Goal: Information Seeking & Learning: Learn about a topic

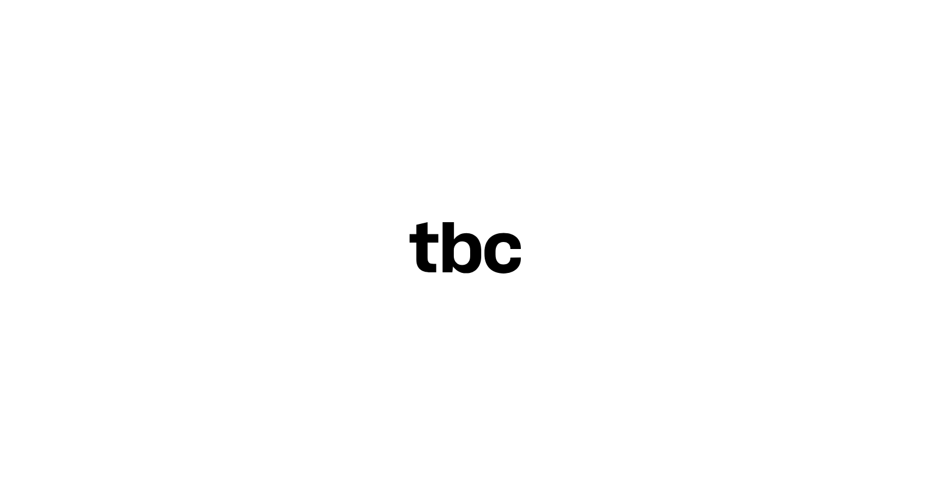
scroll to position [16, 0]
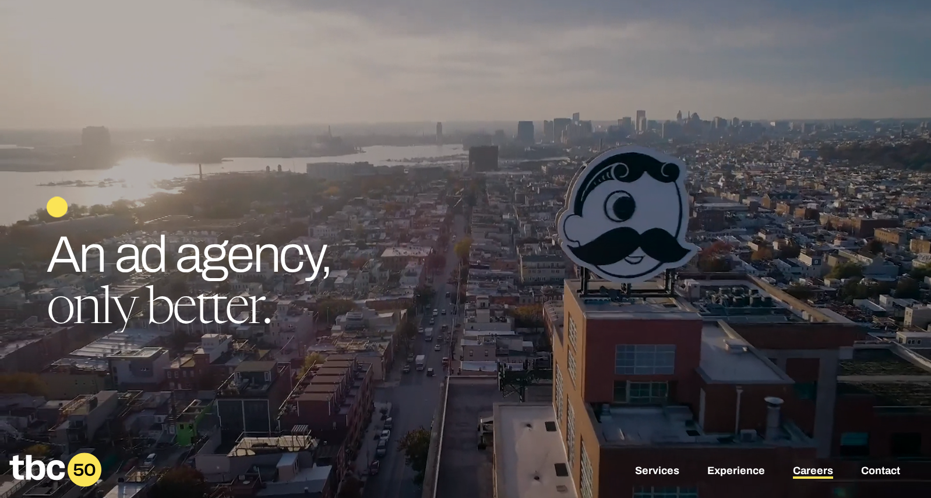
click at [823, 471] on link "Careers" at bounding box center [813, 472] width 40 height 14
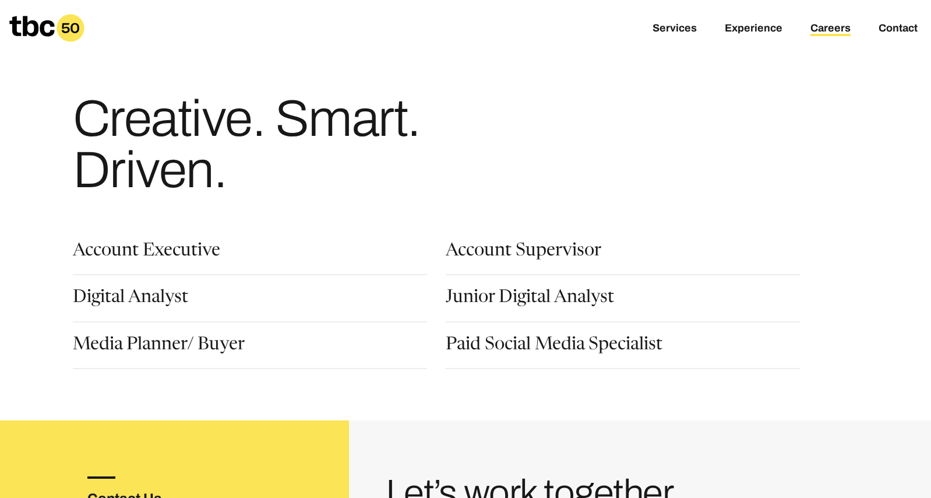
click at [550, 360] on div "Paid Social Media Specialist" at bounding box center [623, 352] width 354 height 33
click at [557, 334] on div "Junior Digital Analyst" at bounding box center [632, 312] width 373 height 47
click at [557, 342] on link "Paid Social Media Specialist" at bounding box center [554, 346] width 217 height 20
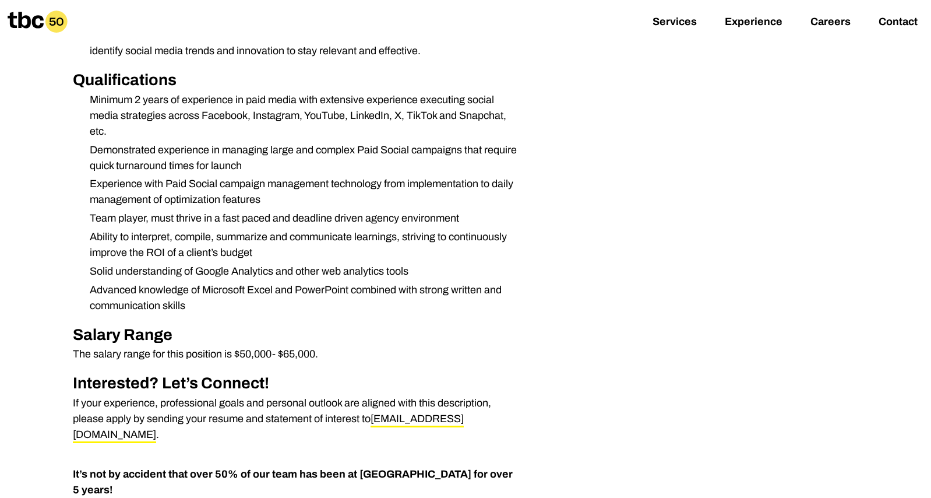
scroll to position [679, 0]
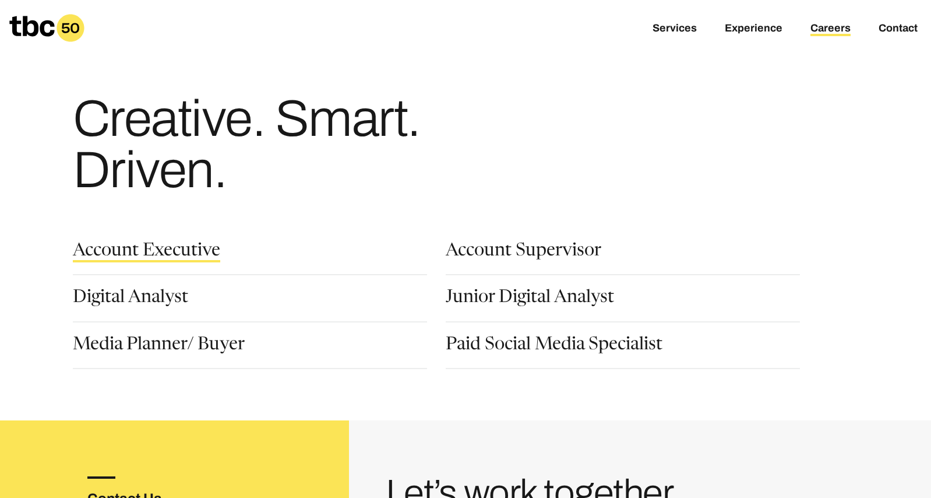
click at [158, 255] on link "Account Executive" at bounding box center [146, 252] width 147 height 20
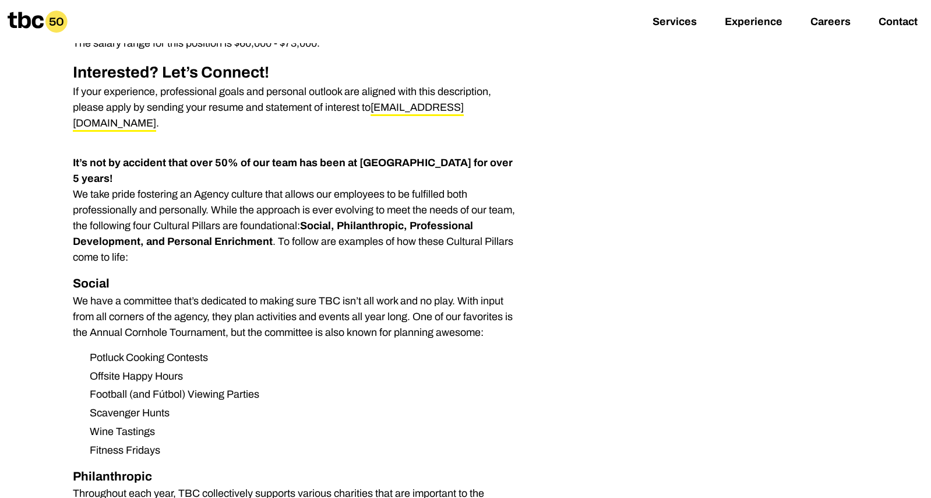
scroll to position [629, 0]
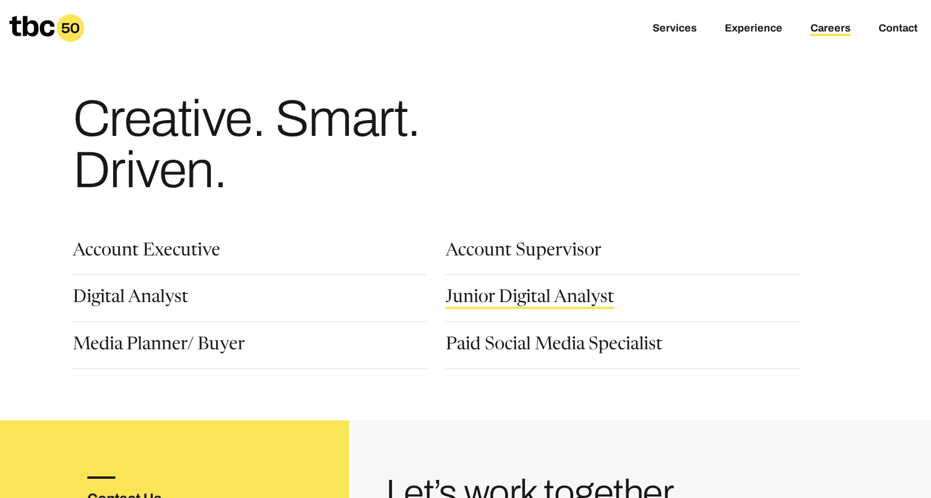
click at [515, 291] on link "Junior Digital Analyst" at bounding box center [530, 299] width 168 height 20
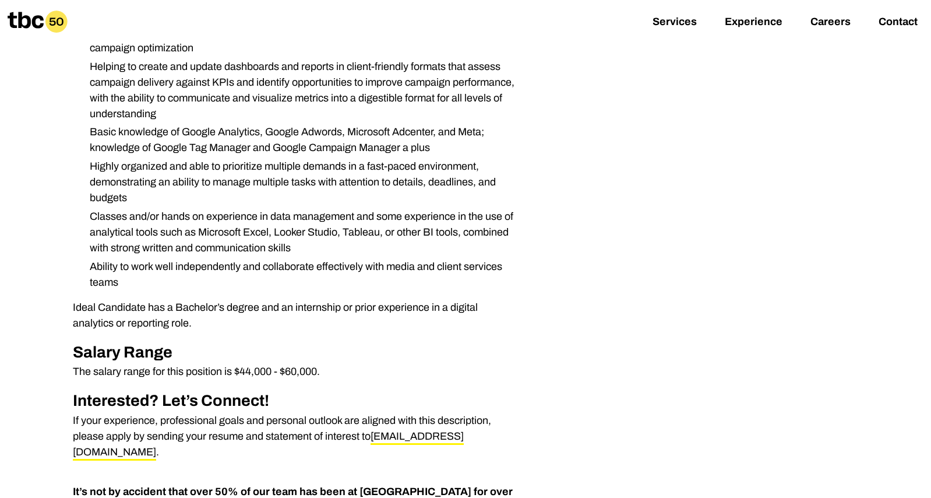
scroll to position [506, 0]
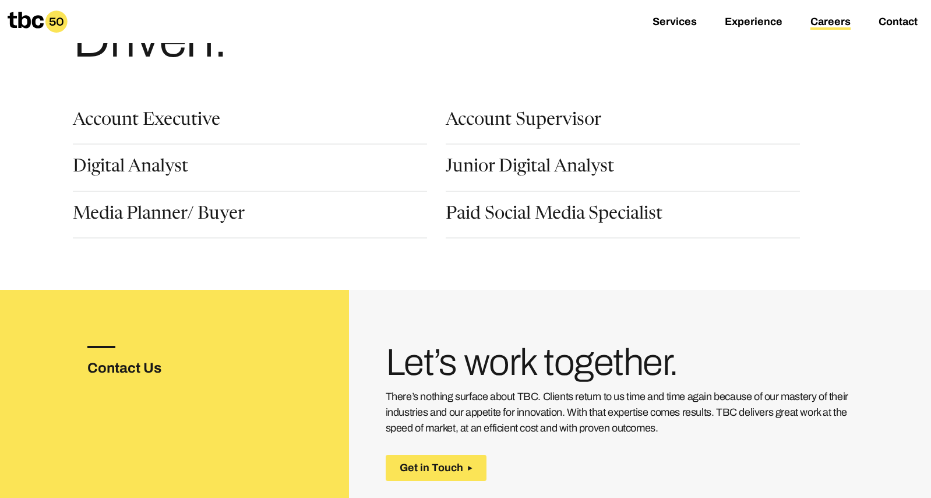
scroll to position [176, 0]
